Goal: Task Accomplishment & Management: Use online tool/utility

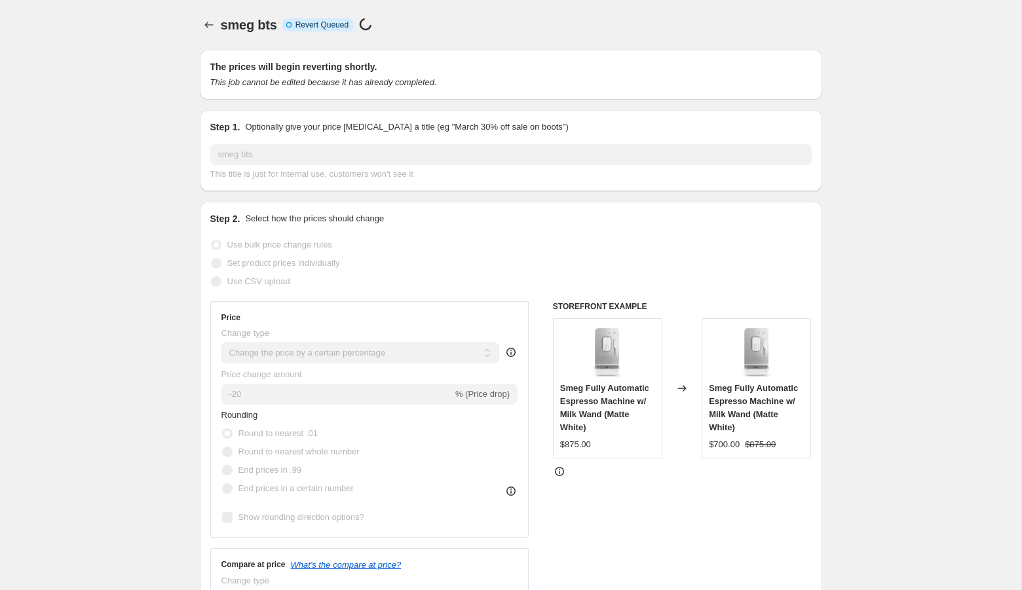
select select "percentage"
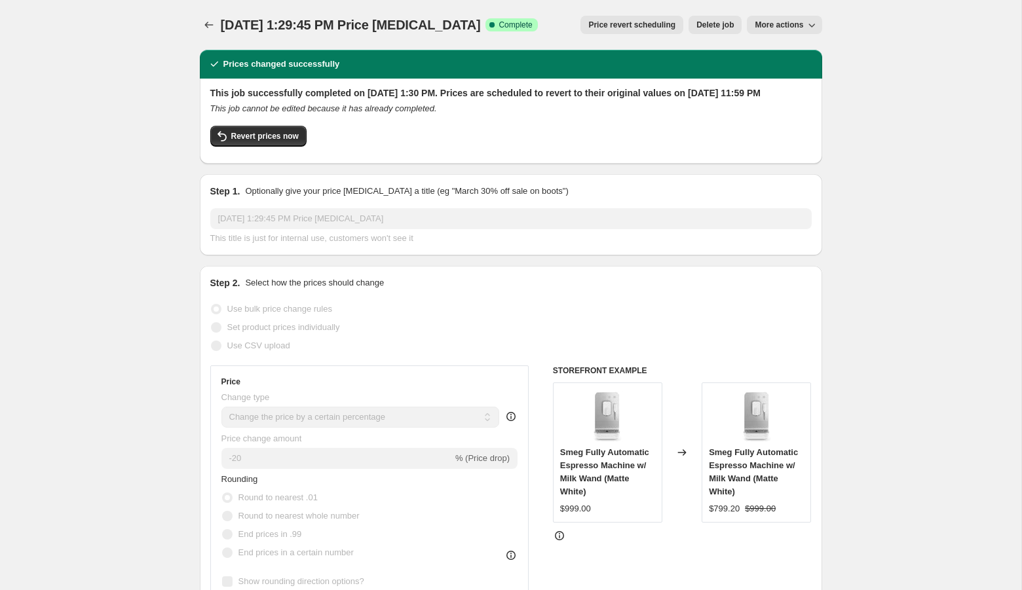
select select "percentage"
select select "collection"
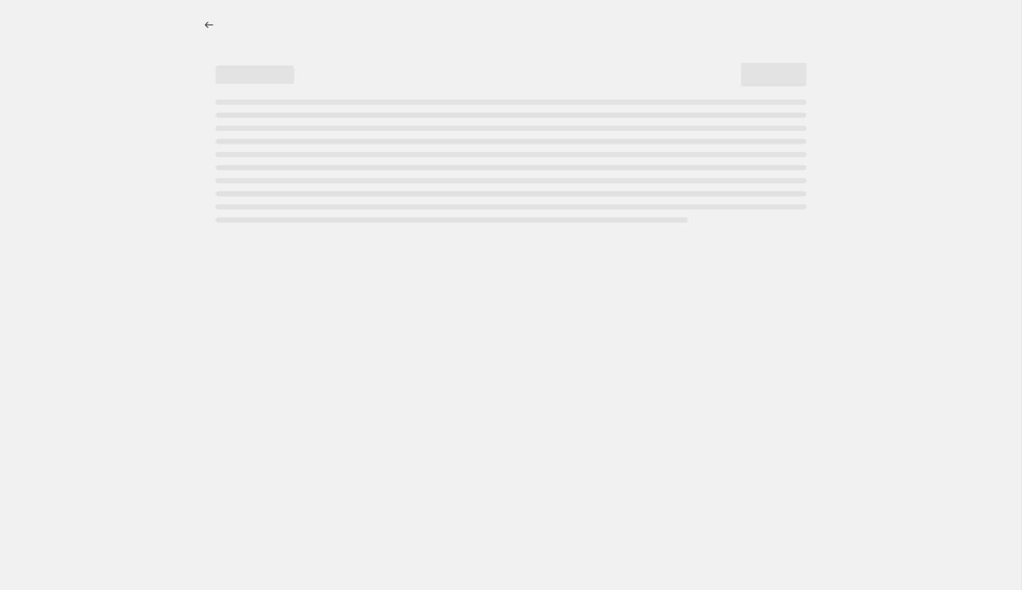
select select "percentage"
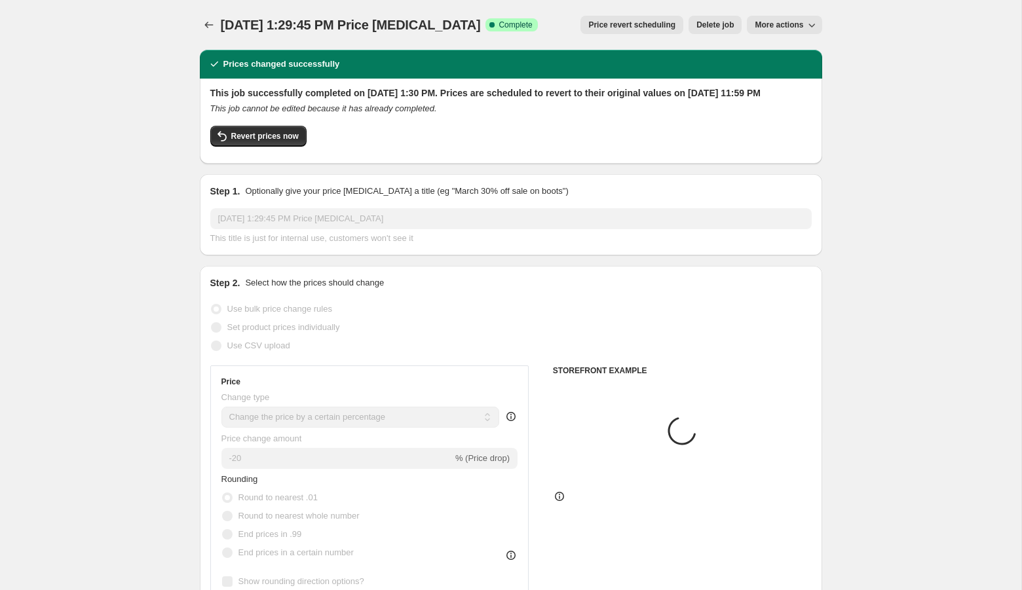
select select "collection"
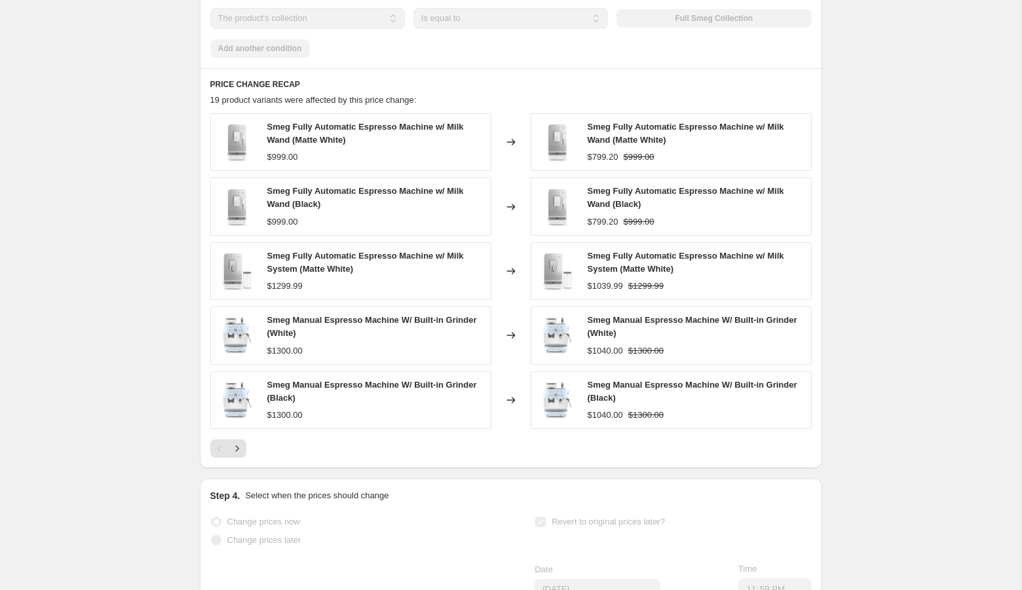
scroll to position [1288, 0]
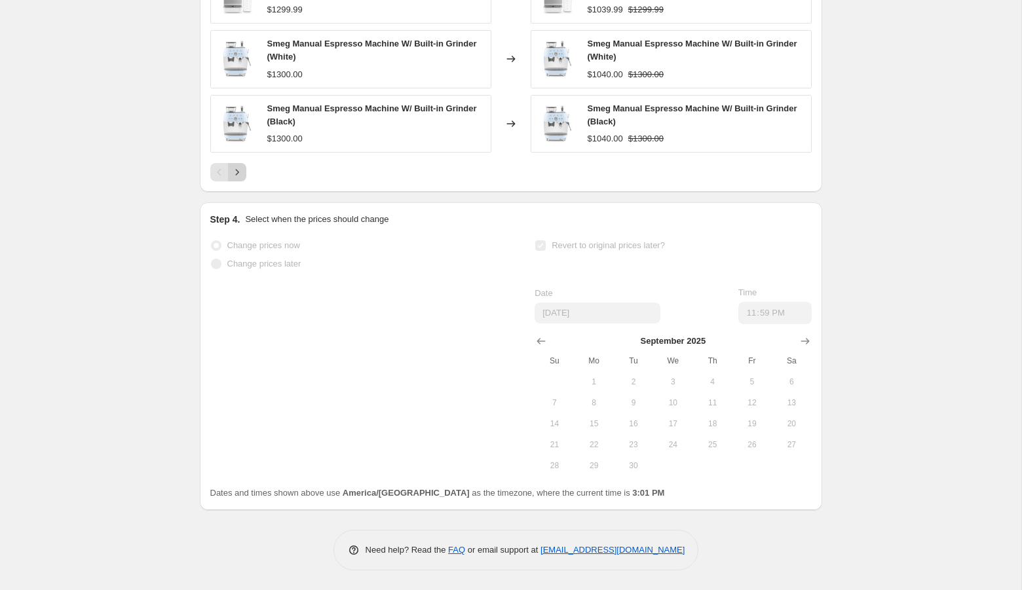
click at [234, 179] on button "Next" at bounding box center [237, 172] width 18 height 18
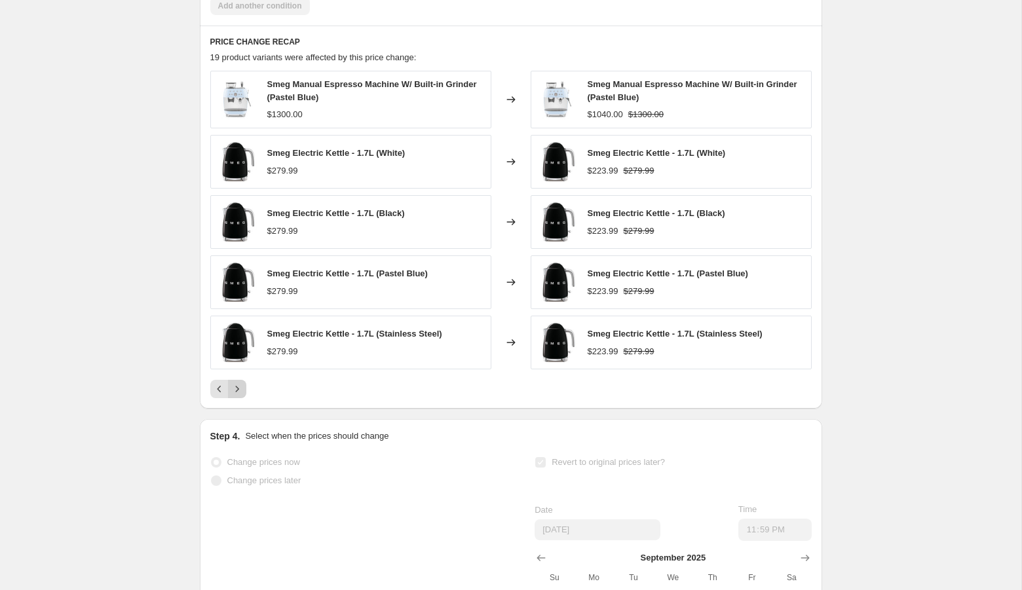
scroll to position [1043, 0]
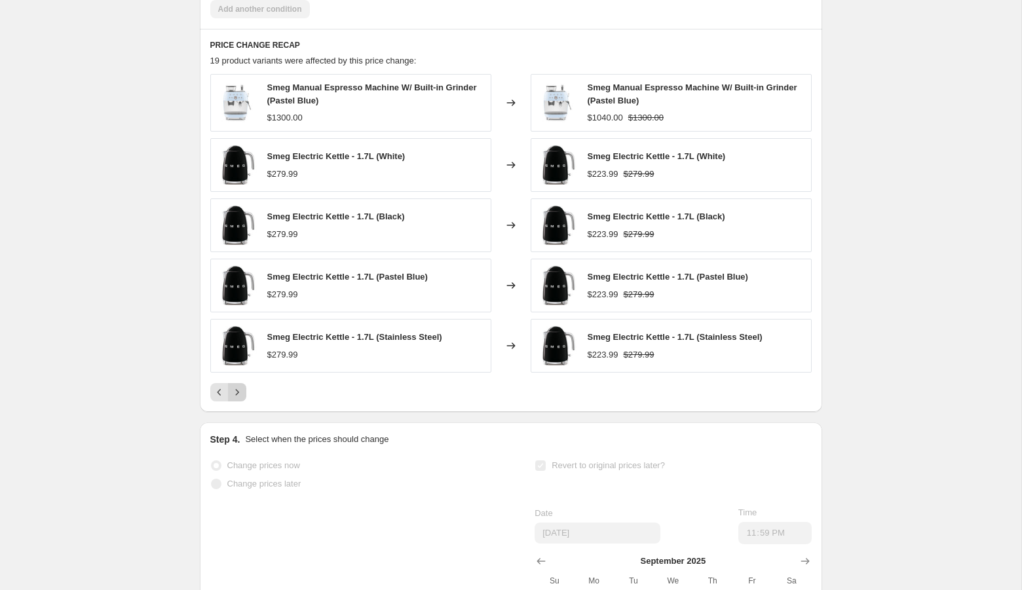
click at [242, 401] on button "Next" at bounding box center [237, 392] width 18 height 18
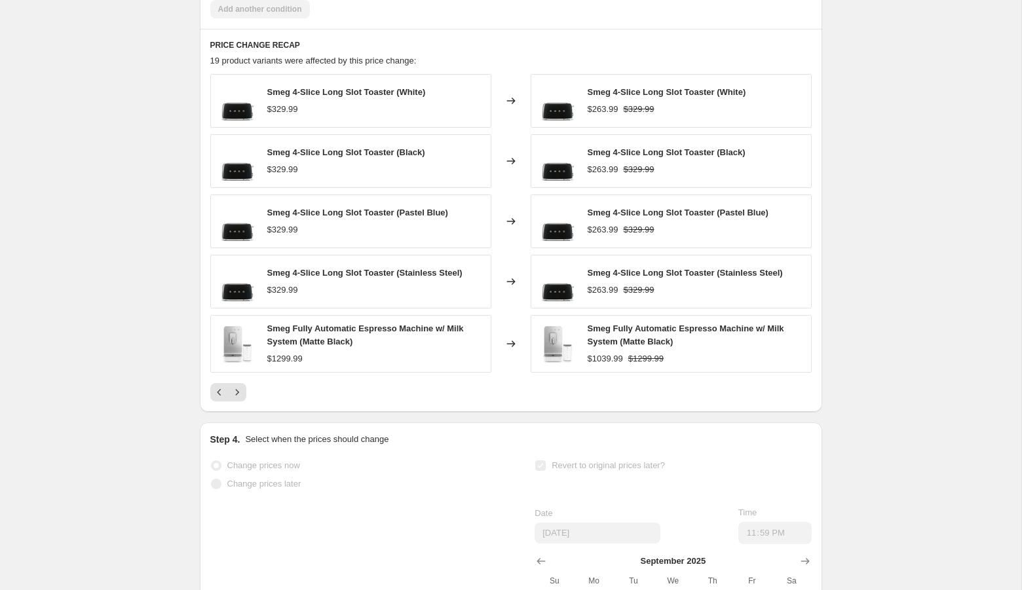
scroll to position [0, 0]
